Goal: Check status: Check status

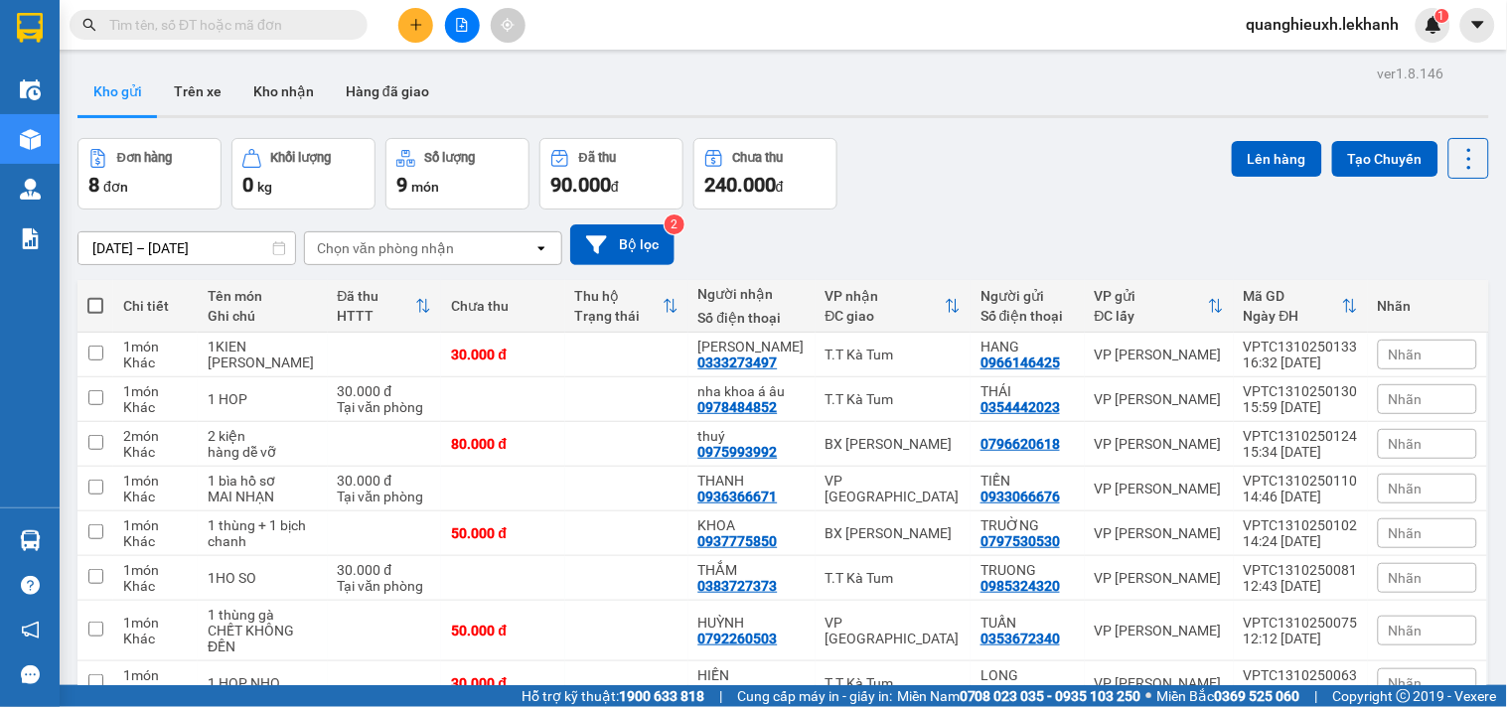
click at [276, 245] on icon at bounding box center [279, 248] width 12 height 14
click at [224, 250] on input "[DATE] – [DATE]" at bounding box center [186, 249] width 217 height 32
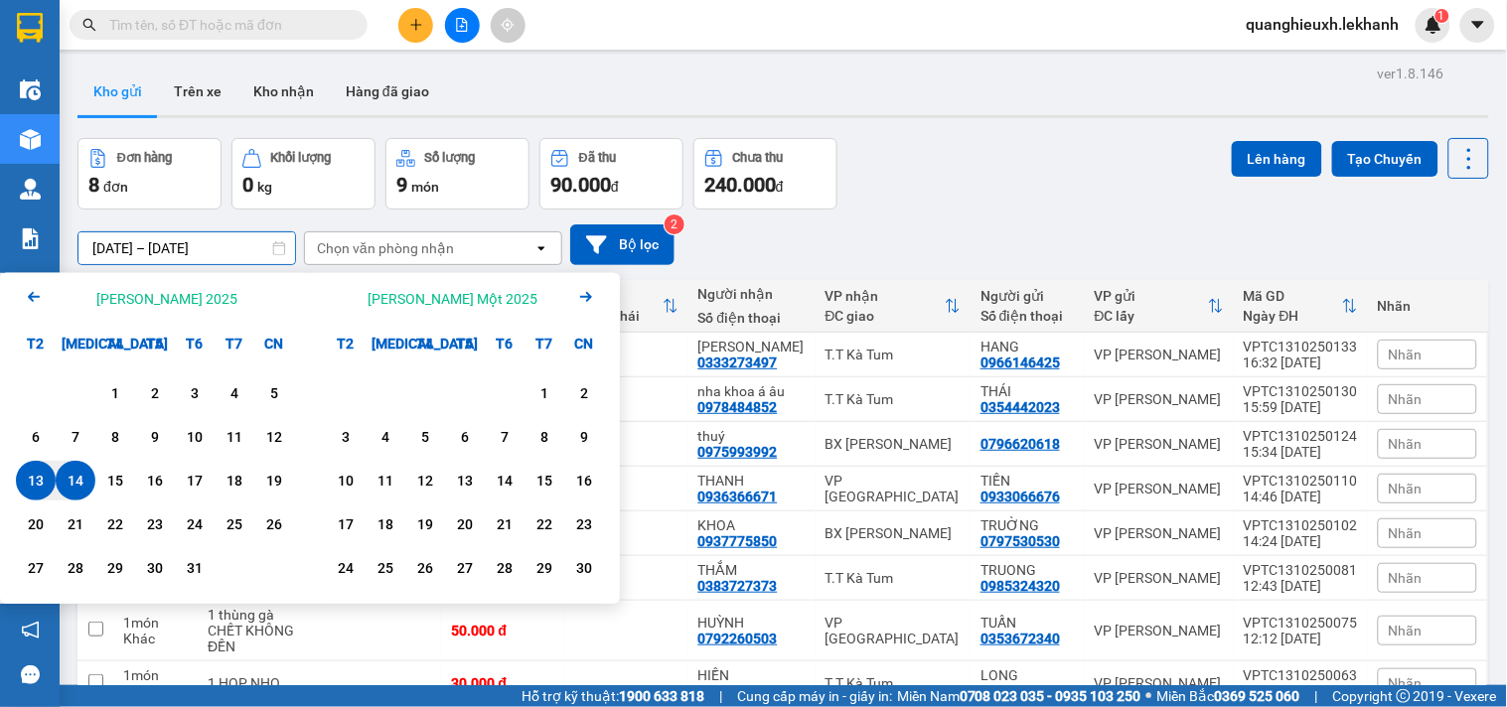
click at [33, 480] on div "13" at bounding box center [36, 481] width 28 height 24
click at [78, 477] on div "14" at bounding box center [76, 481] width 28 height 24
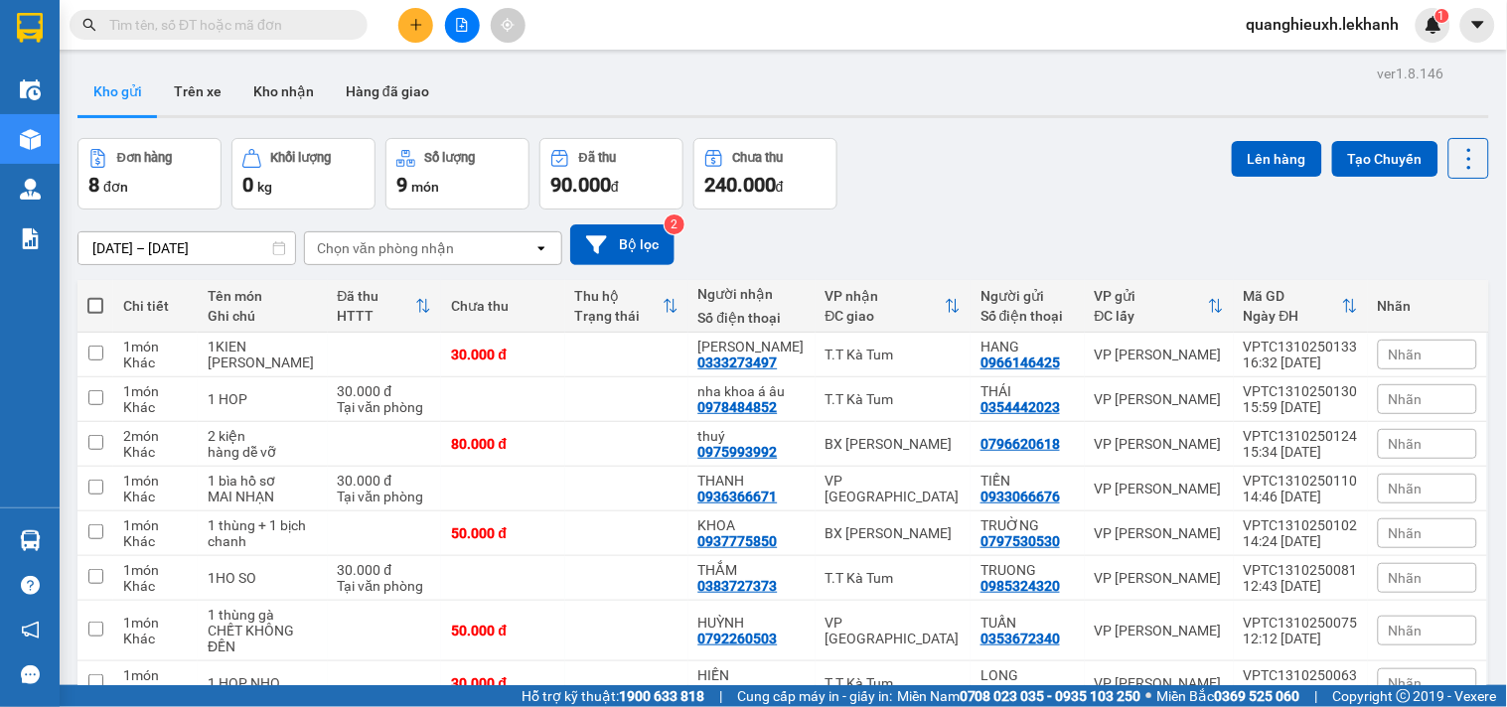
click at [233, 248] on input "[DATE] – [DATE]" at bounding box center [186, 249] width 217 height 32
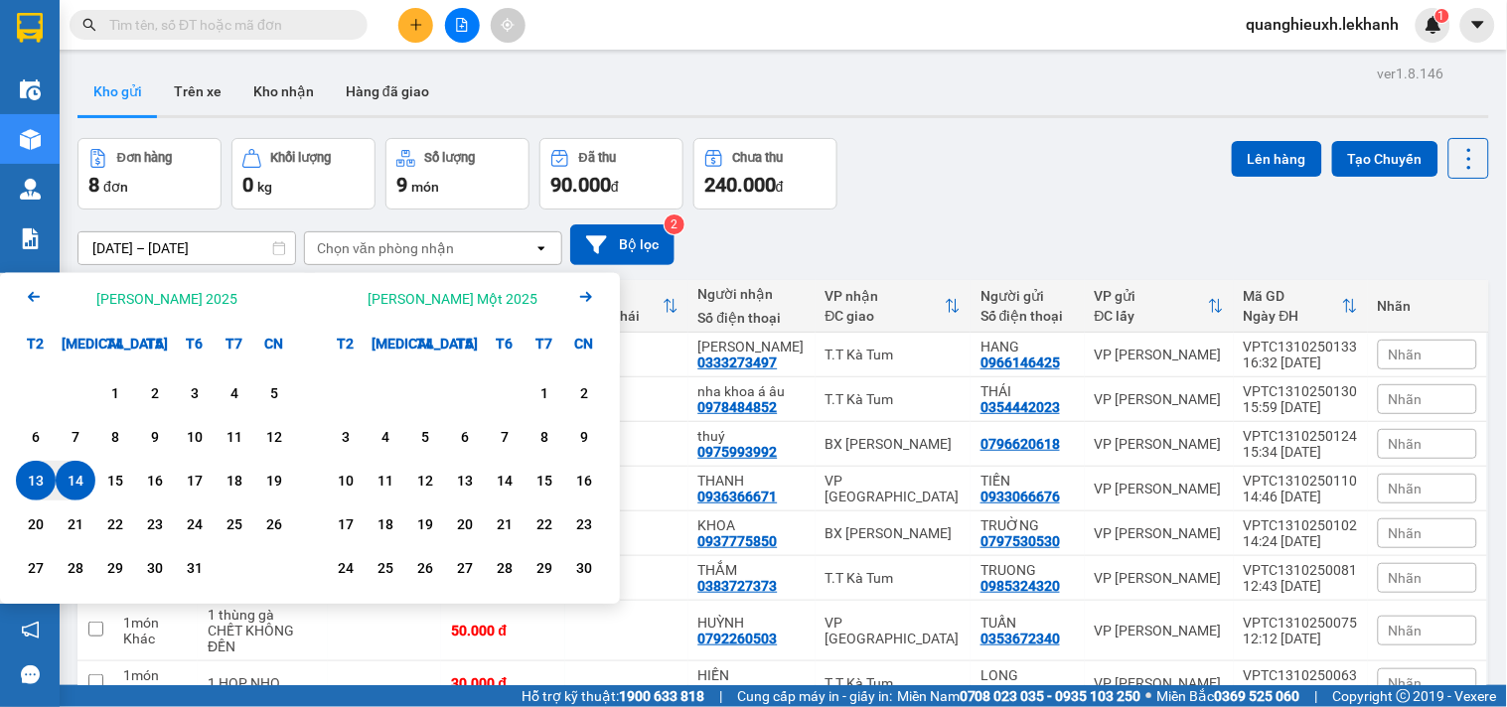
click at [27, 480] on div "13" at bounding box center [36, 481] width 28 height 24
click at [27, 473] on div "13" at bounding box center [36, 481] width 28 height 24
type input "[DATE] – [DATE]"
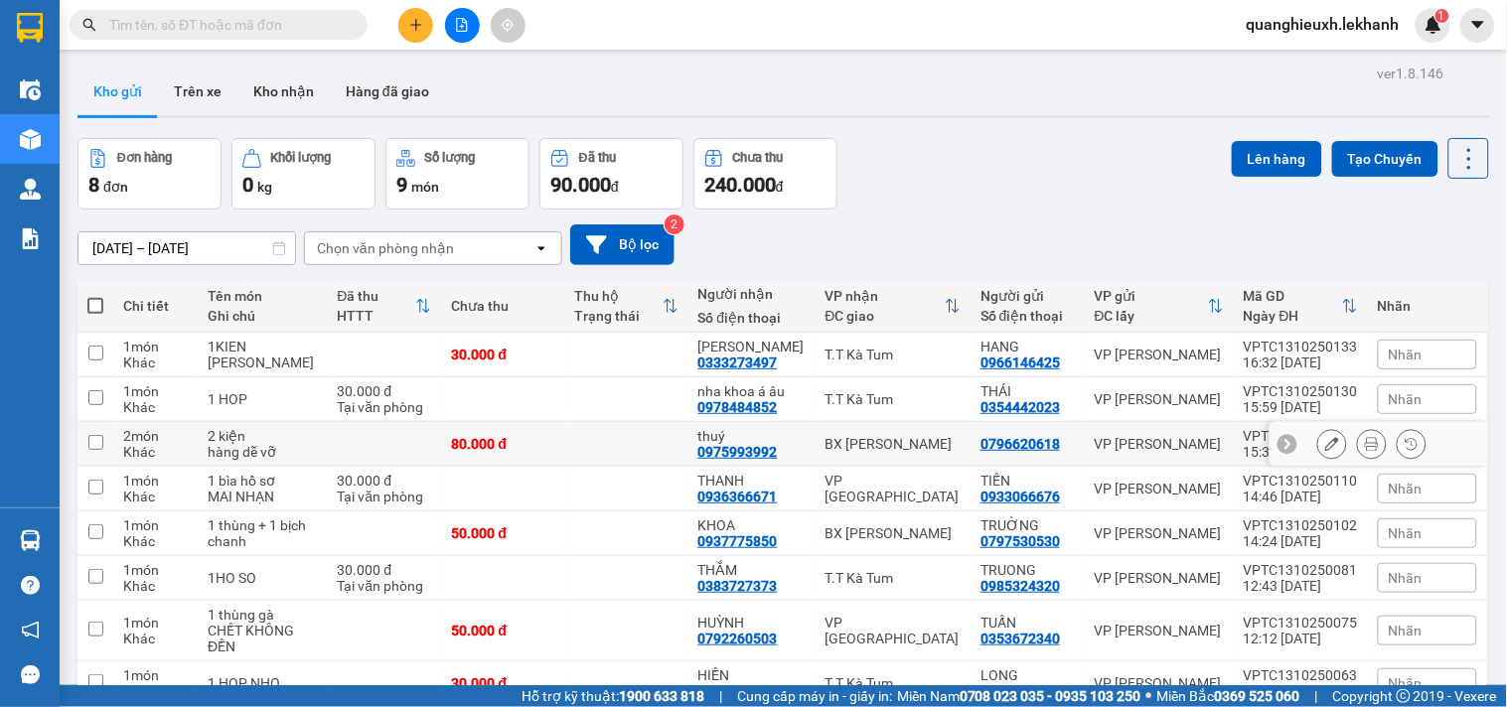
click at [420, 420] on td "30.000 đ Tại văn phòng" at bounding box center [385, 400] width 114 height 45
checkbox input "true"
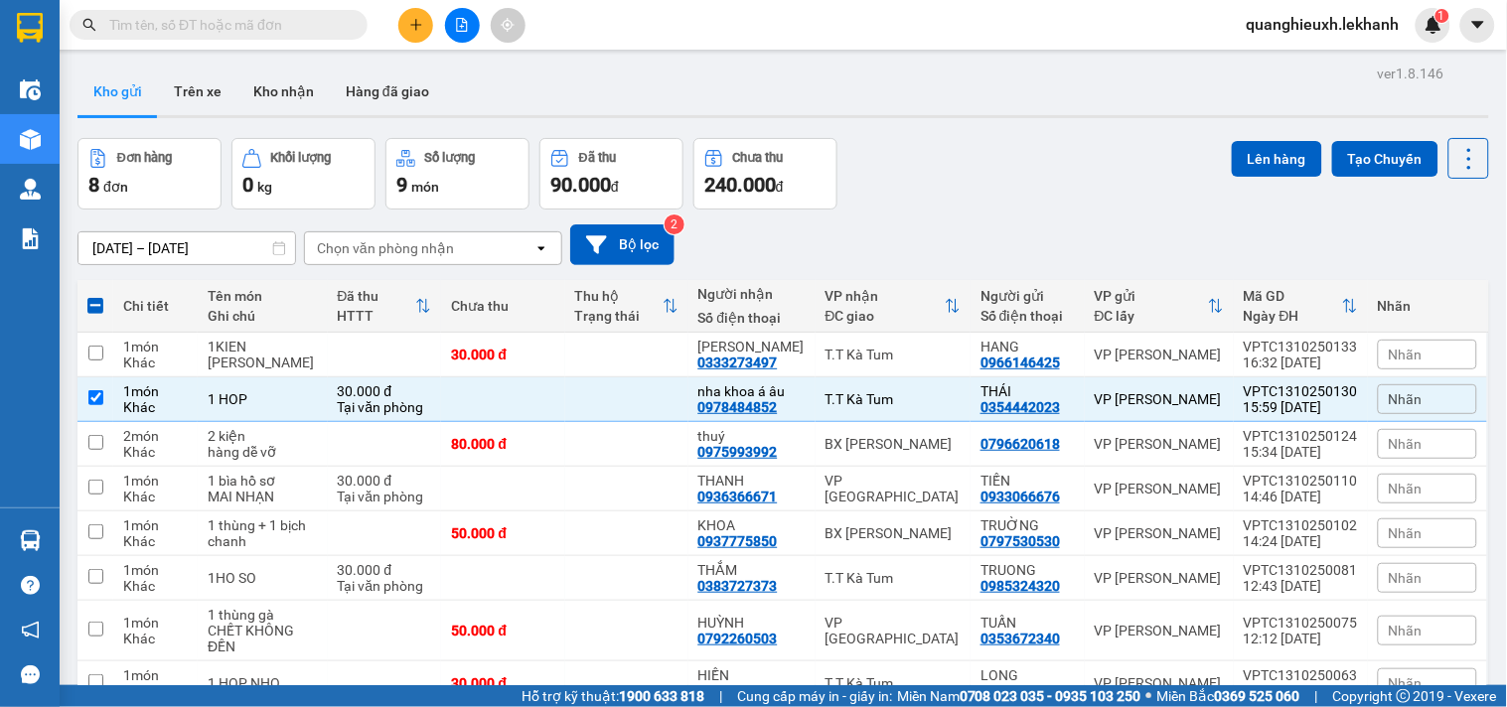
click at [214, 240] on input "[DATE] – [DATE]" at bounding box center [186, 249] width 217 height 32
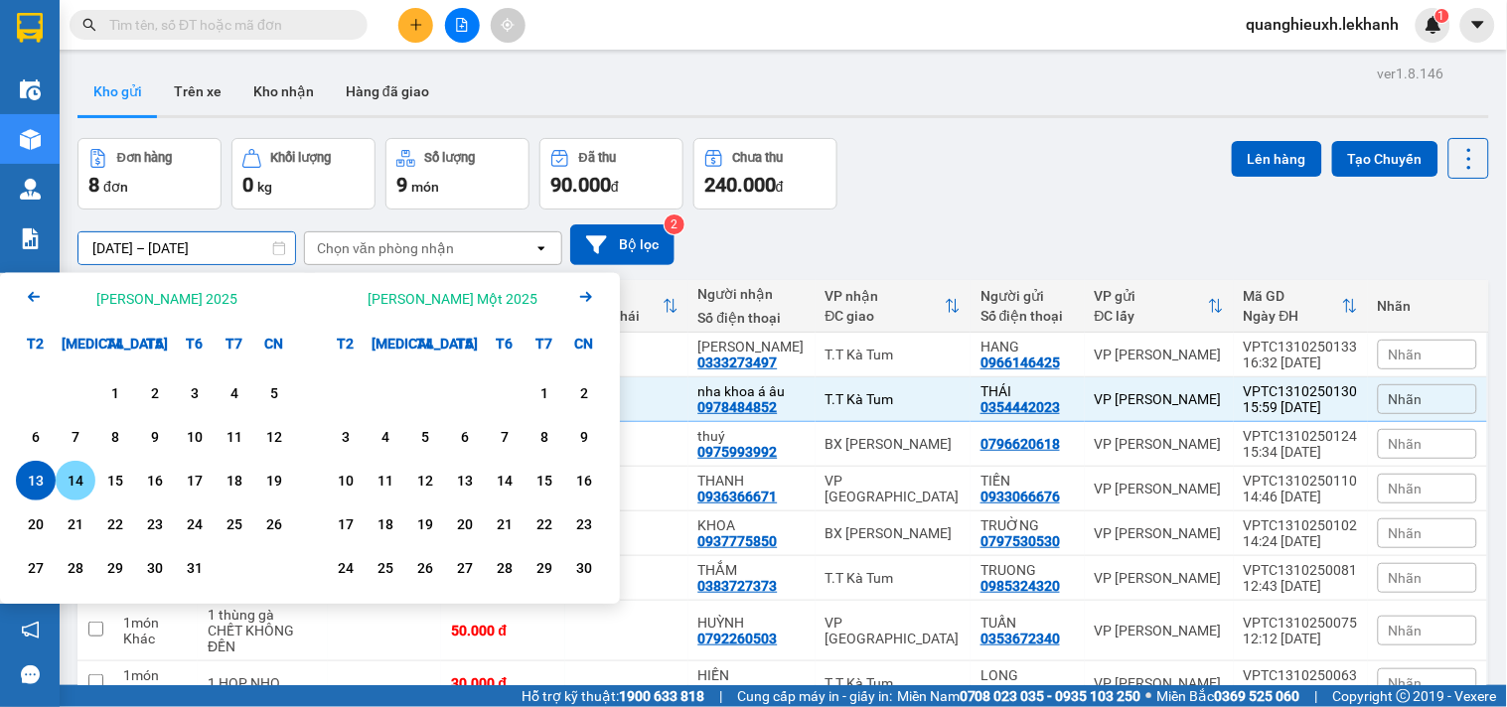
click at [78, 479] on div "14" at bounding box center [76, 481] width 28 height 24
click at [80, 477] on div "14" at bounding box center [76, 481] width 28 height 24
type input "[DATE] – [DATE]"
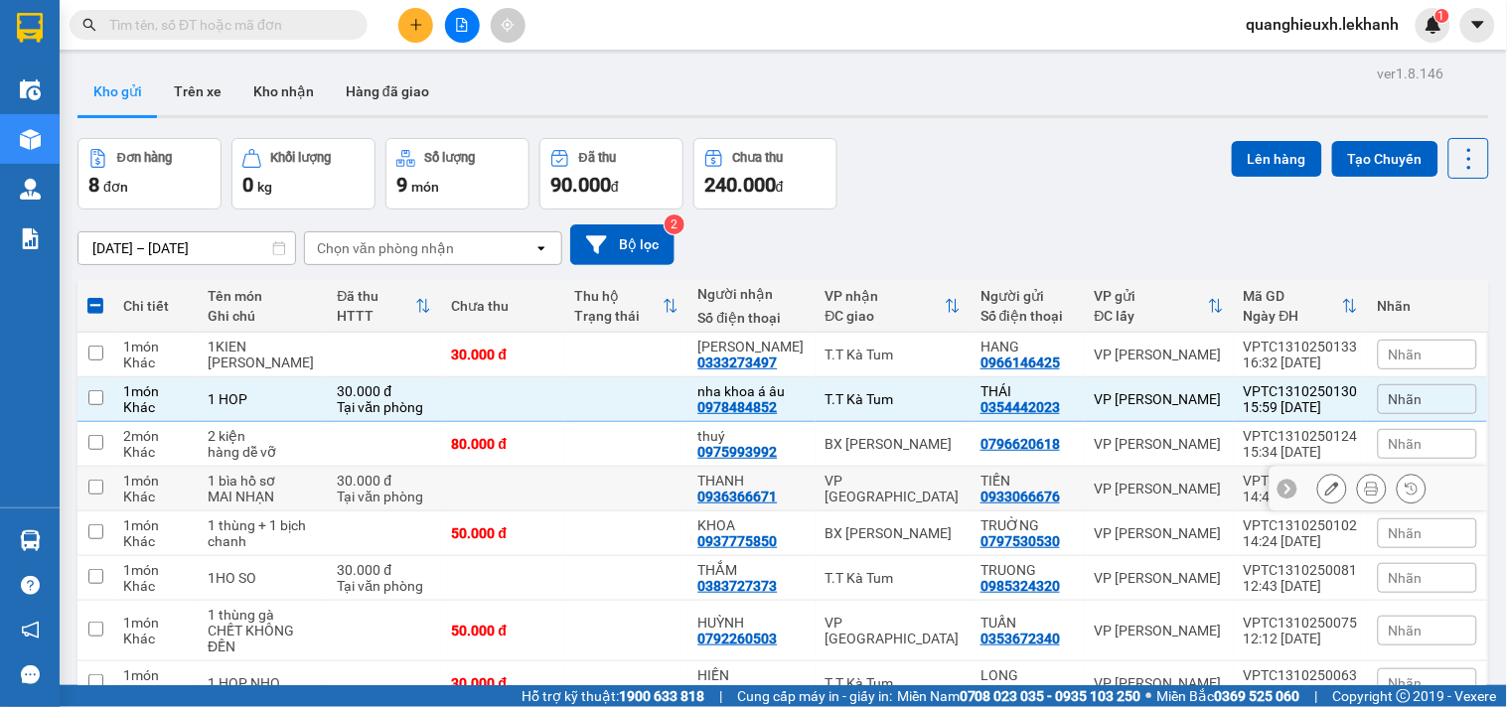
checkbox input "false"
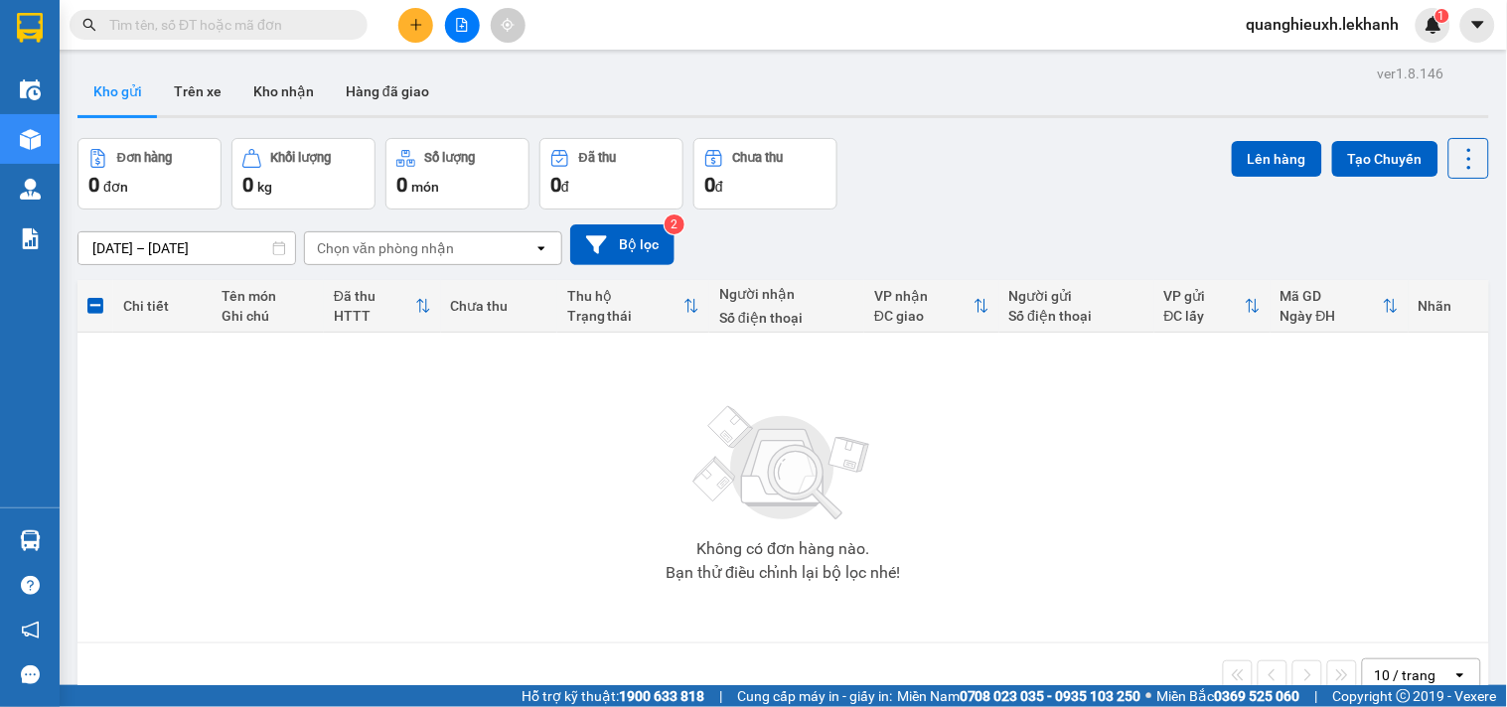
click at [209, 248] on input "[DATE] – [DATE]" at bounding box center [186, 249] width 217 height 32
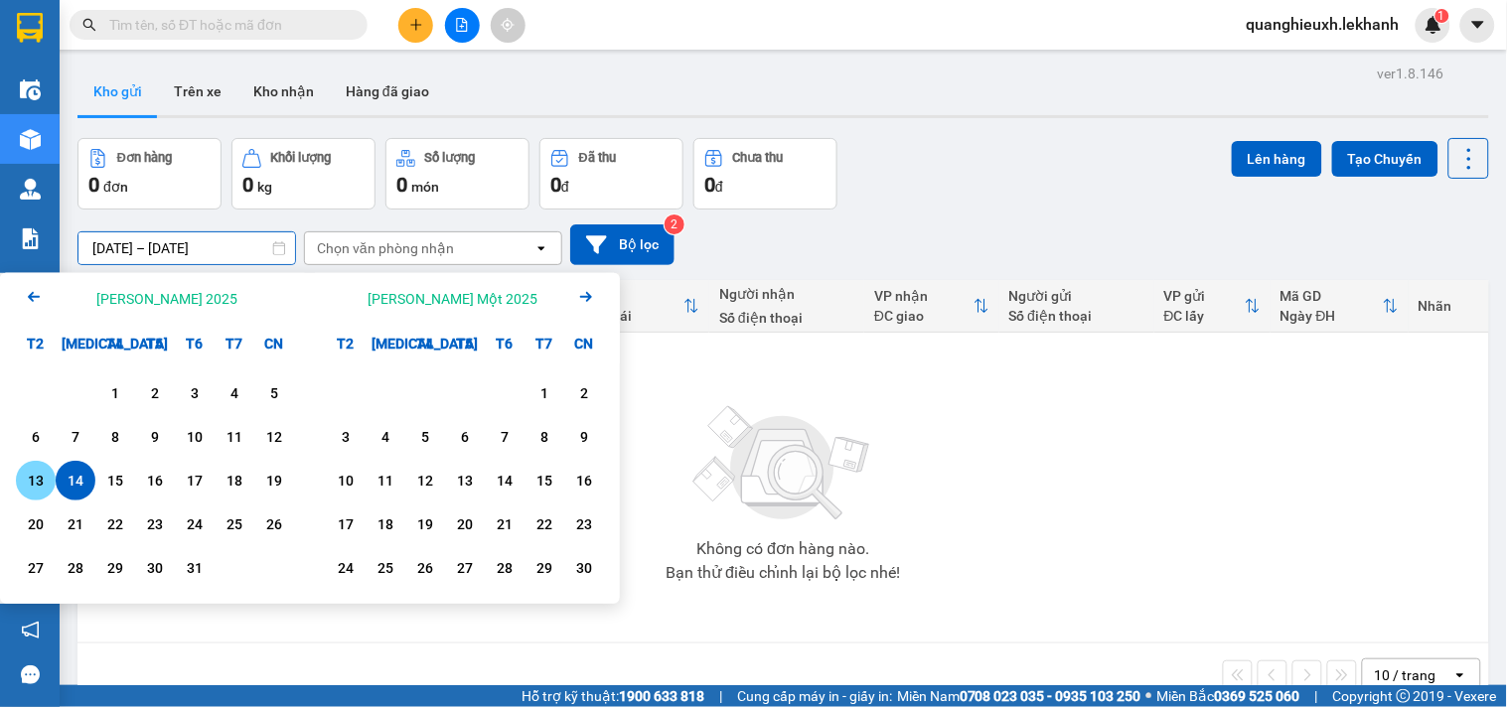
click at [41, 481] on div "13" at bounding box center [36, 481] width 28 height 24
click at [34, 479] on div "13" at bounding box center [36, 481] width 28 height 24
type input "[DATE] – [DATE]"
